Goal: Download file/media

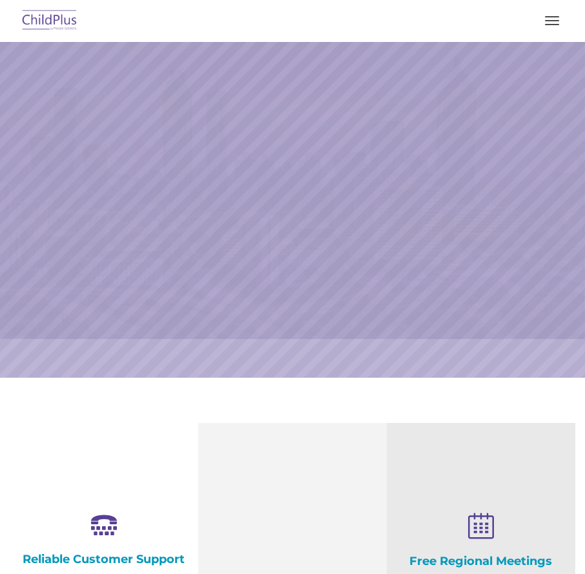
select select "MEDIUM"
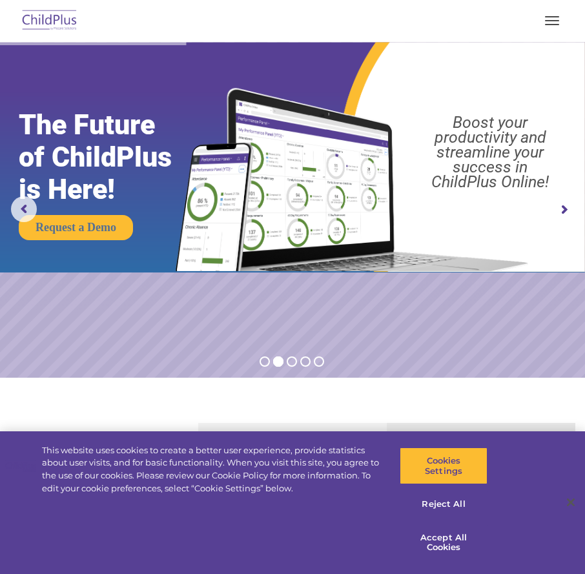
click at [555, 18] on button "button" at bounding box center [552, 20] width 27 height 21
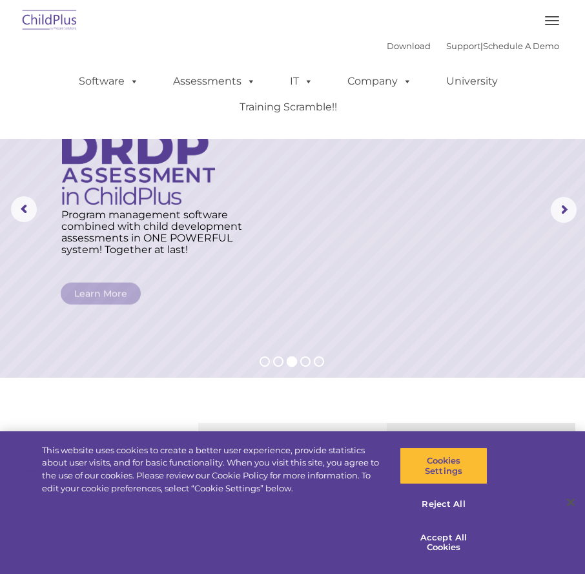
click at [46, 21] on img at bounding box center [49, 21] width 61 height 30
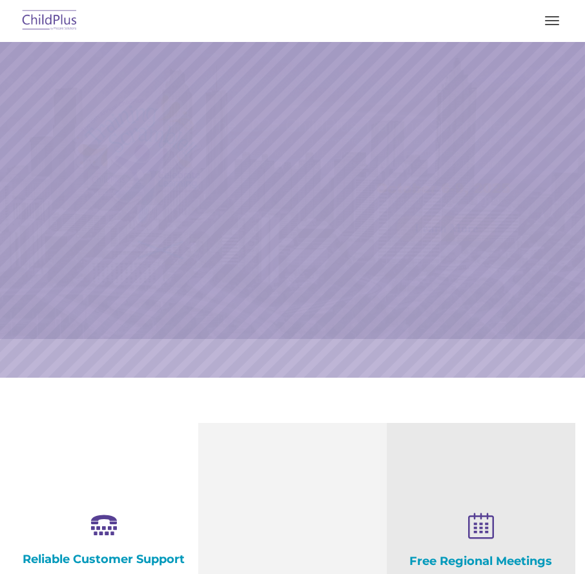
select select "MEDIUM"
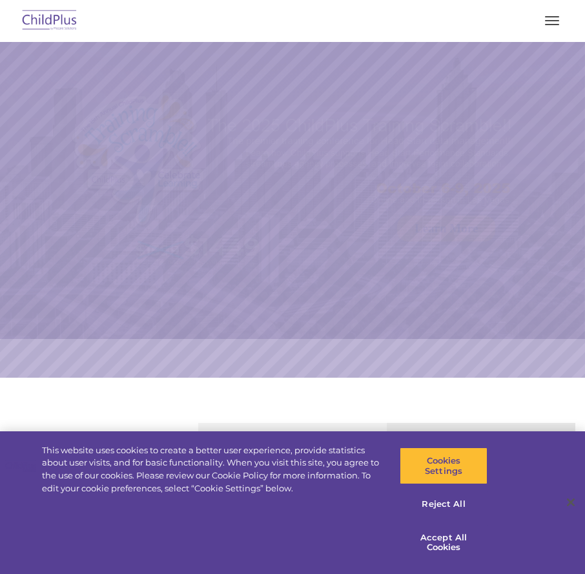
select select "MEDIUM"
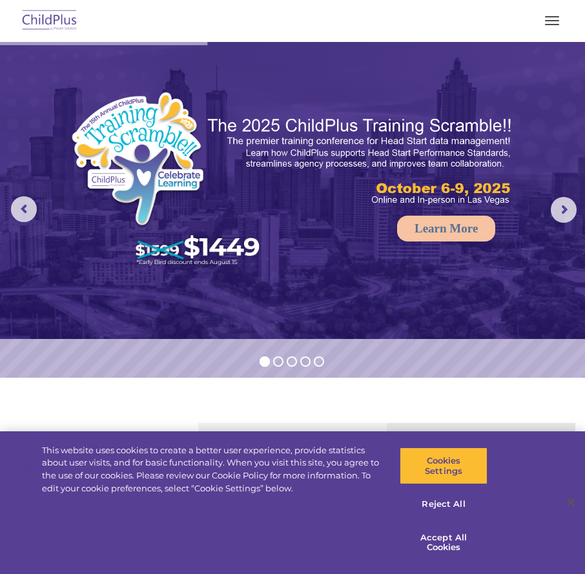
click at [555, 19] on button "button" at bounding box center [552, 20] width 27 height 21
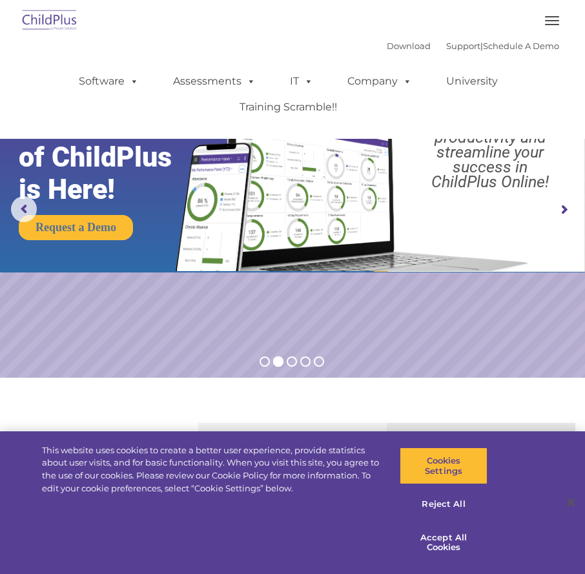
click at [558, 21] on button "button" at bounding box center [552, 20] width 27 height 21
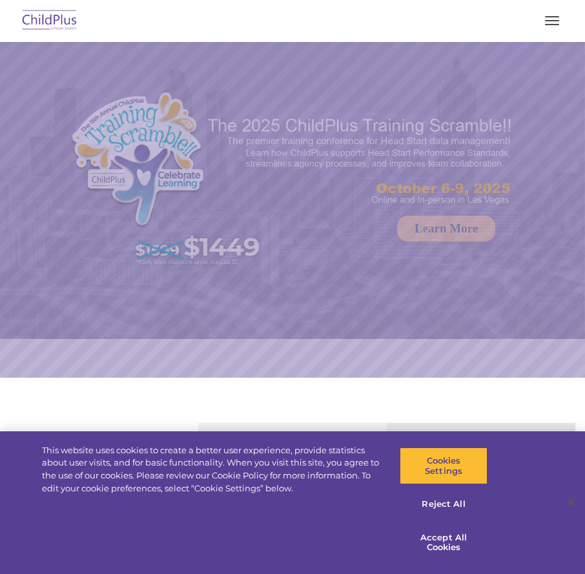
select select "MEDIUM"
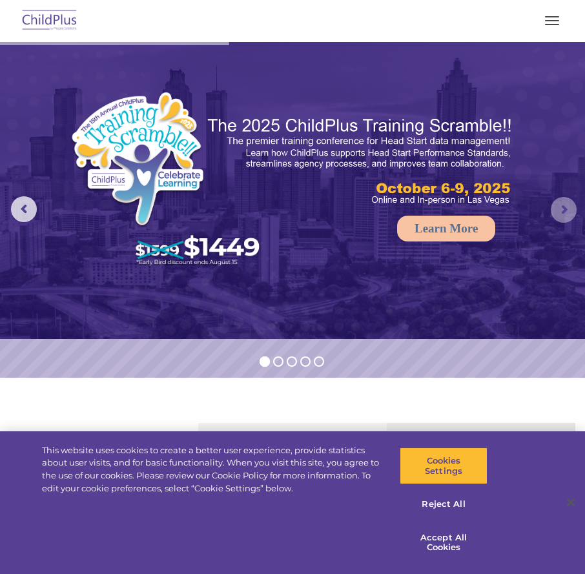
click at [566, 212] on rs-arrow at bounding box center [564, 210] width 26 height 26
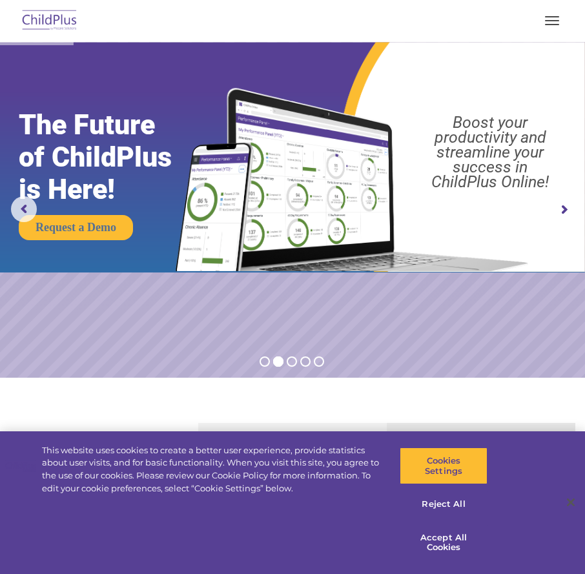
click at [562, 207] on rs-arrow at bounding box center [564, 210] width 26 height 26
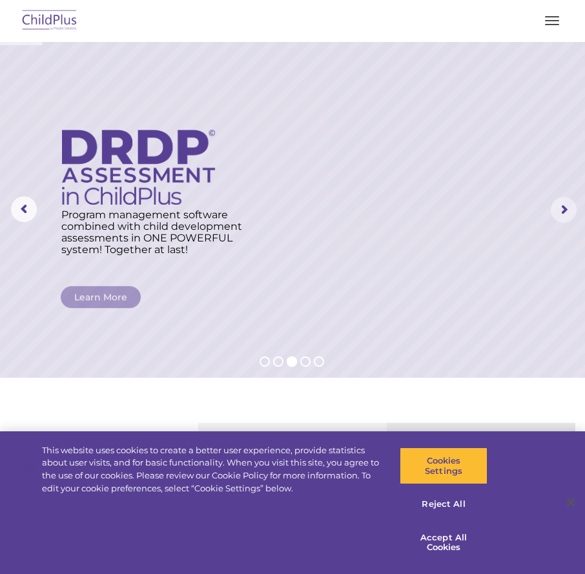
click at [562, 207] on rs-arrow at bounding box center [564, 210] width 26 height 26
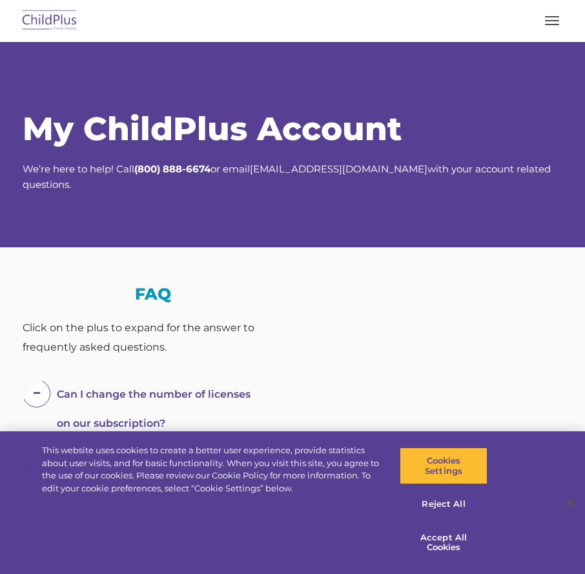
select select "MEDIUM"
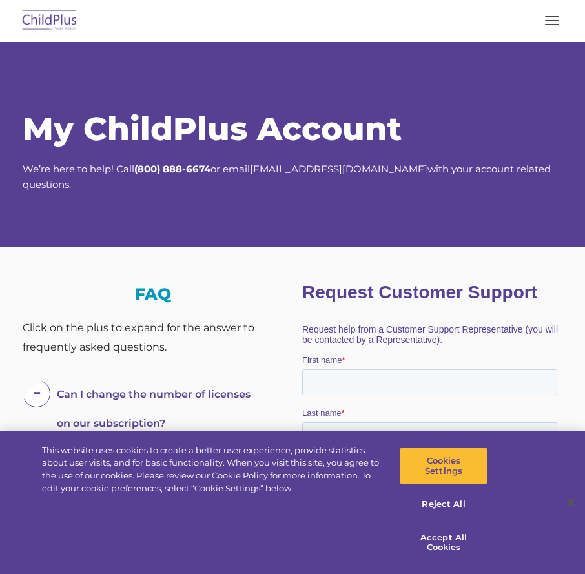
click at [552, 15] on button "button" at bounding box center [552, 20] width 27 height 21
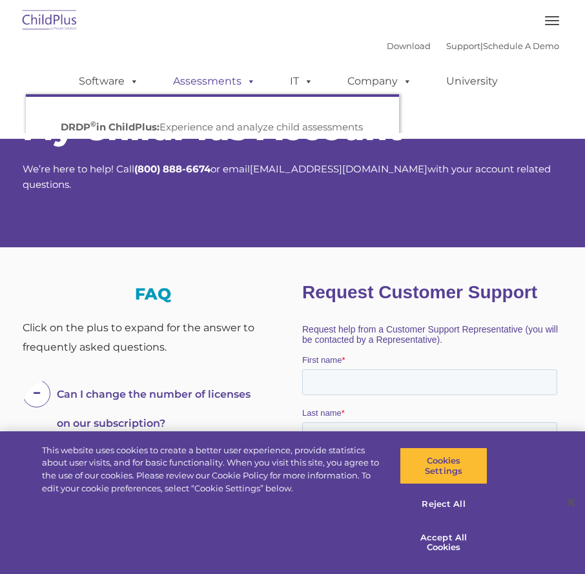
click at [209, 84] on link "Assessments" at bounding box center [214, 81] width 108 height 26
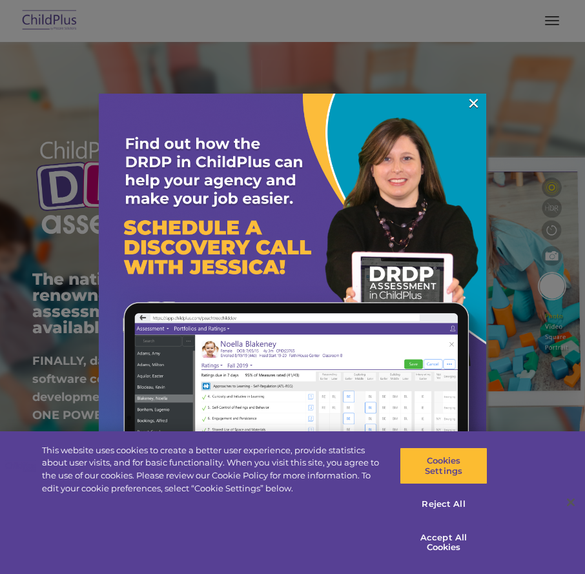
click at [548, 19] on div at bounding box center [292, 287] width 585 height 574
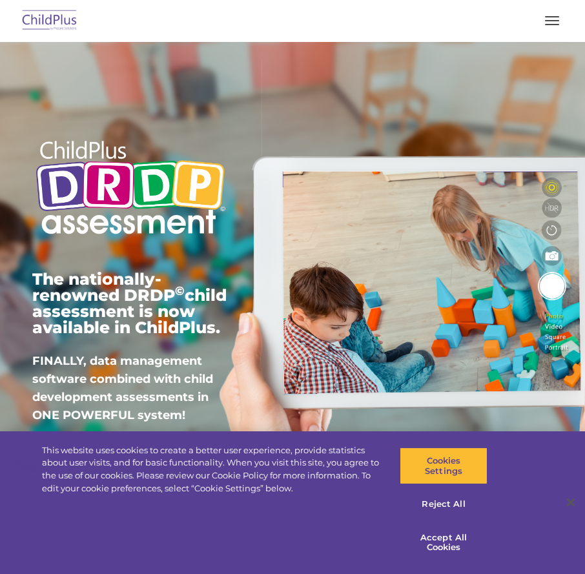
click at [548, 19] on button "button" at bounding box center [552, 20] width 27 height 21
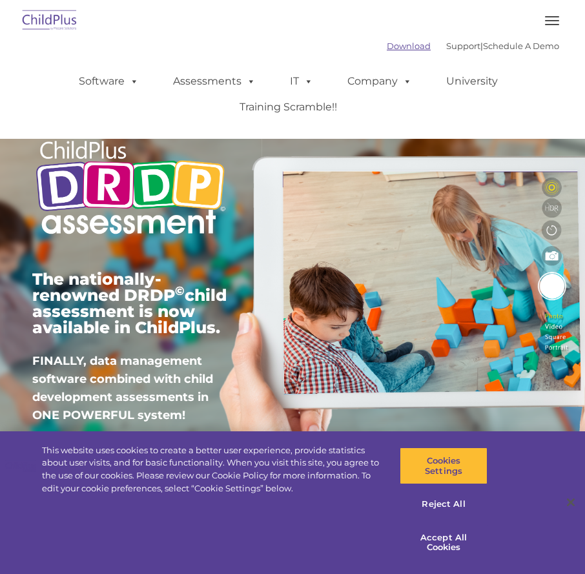
click at [394, 45] on link "Download" at bounding box center [409, 46] width 44 height 10
click at [387, 47] on link "Download" at bounding box center [409, 46] width 44 height 10
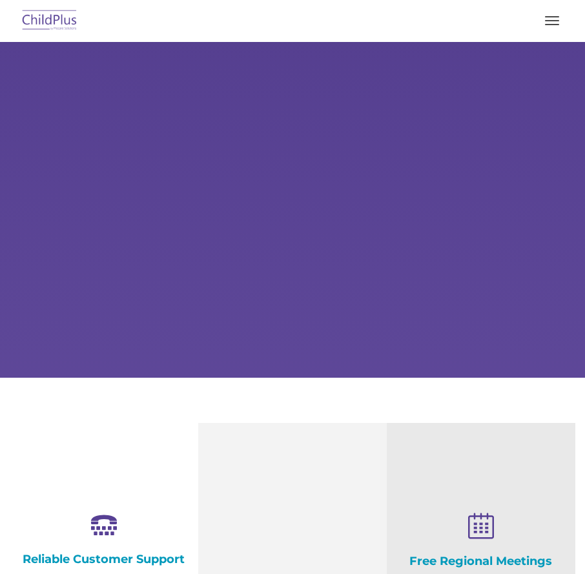
select select "MEDIUM"
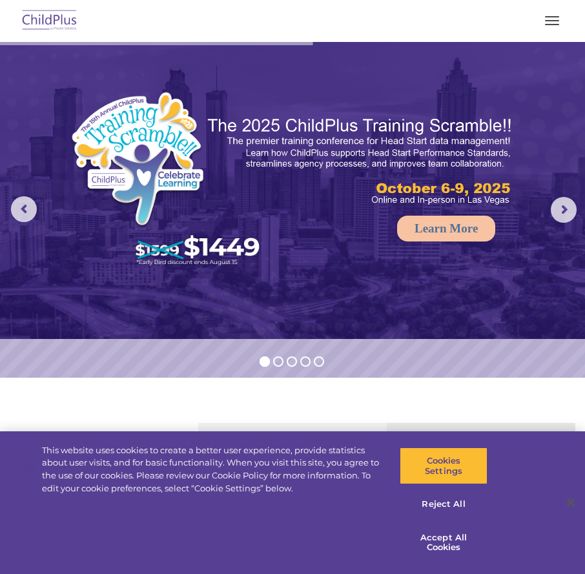
click at [554, 23] on button "button" at bounding box center [552, 20] width 27 height 21
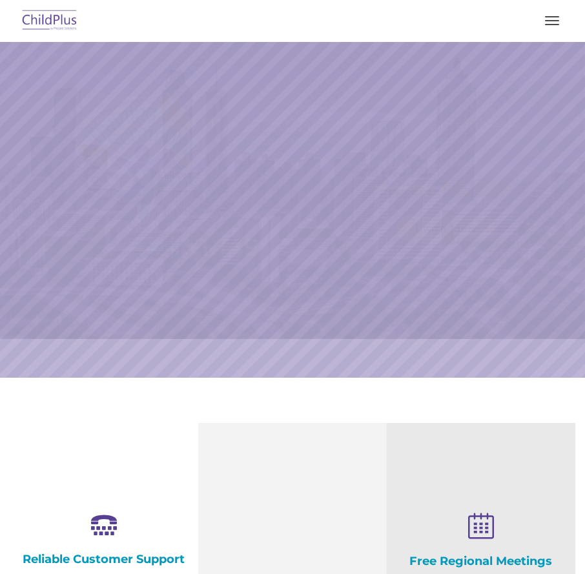
select select "MEDIUM"
